Goal: Task Accomplishment & Management: Use online tool/utility

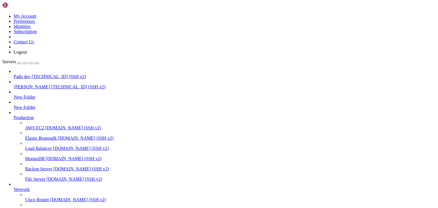
drag, startPoint x: 139, startPoint y: 510, endPoint x: 110, endPoint y: 512, distance: 28.6
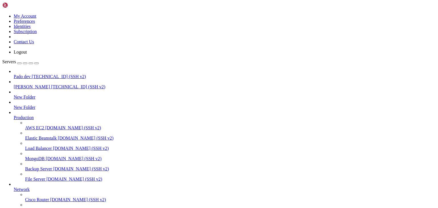
scroll to position [68, 0]
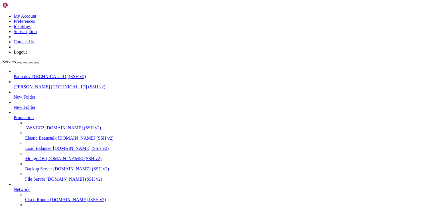
type input "/public_html/public/assets/companies/photos"
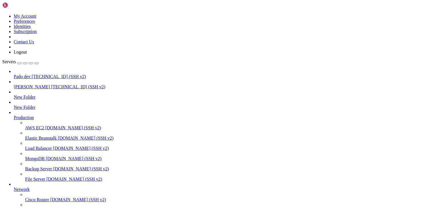
type input "/public_html/public/img"
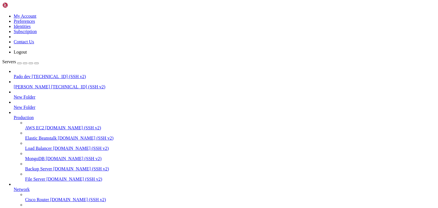
click at [25, 84] on span "[PERSON_NAME]" at bounding box center [32, 86] width 36 height 5
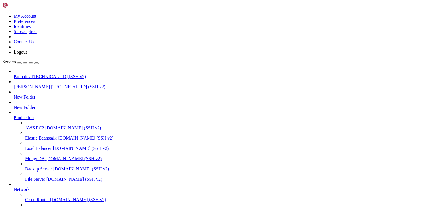
scroll to position [66, 0]
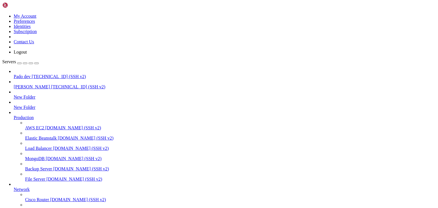
type input "/public_html/public/img"
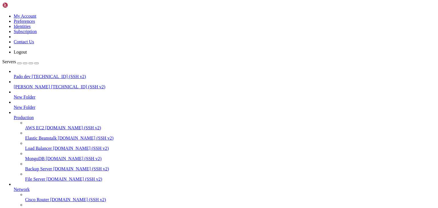
click at [32, 74] on span "[TECHNICAL_ID] (SSH v2)" at bounding box center [59, 76] width 54 height 5
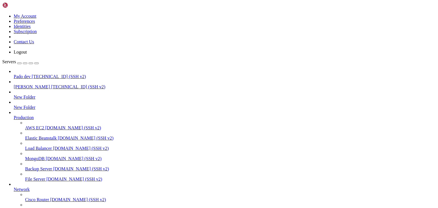
type input "/public_html/public/img"
click at [29, 84] on span "[PERSON_NAME]" at bounding box center [32, 86] width 36 height 5
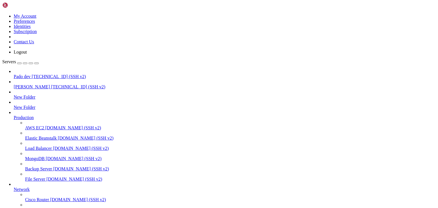
click at [29, 84] on span "[PERSON_NAME]" at bounding box center [32, 86] width 36 height 5
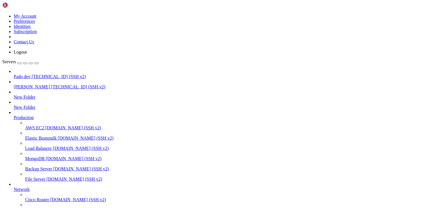
scroll to position [0, 0]
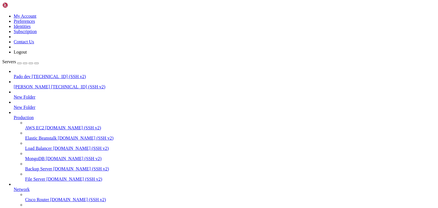
type input "/public_html/public/img"
click at [32, 74] on span "[TECHNICAL_ID] (SSH v2)" at bounding box center [59, 76] width 54 height 5
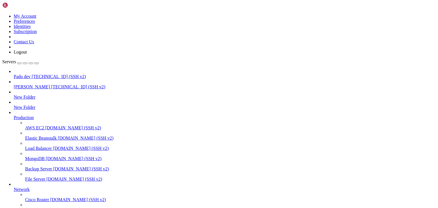
click at [32, 74] on span "[TECHNICAL_ID] (SSH v2)" at bounding box center [59, 76] width 54 height 5
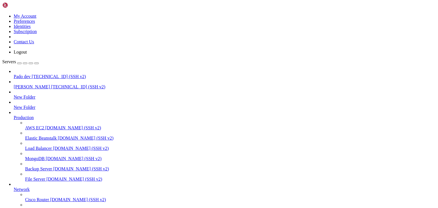
type input "/public_html/public/img"
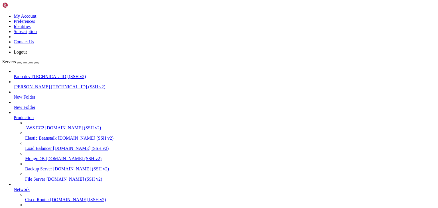
drag, startPoint x: 104, startPoint y: 434, endPoint x: 73, endPoint y: 473, distance: 49.9
drag, startPoint x: 102, startPoint y: 481, endPoint x: 75, endPoint y: 504, distance: 34.4
